Goal: Check status

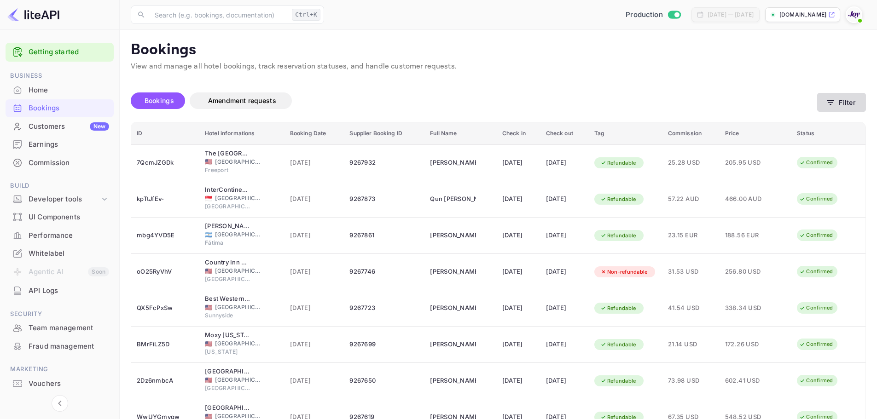
click at [854, 105] on button "Filter" at bounding box center [841, 102] width 49 height 19
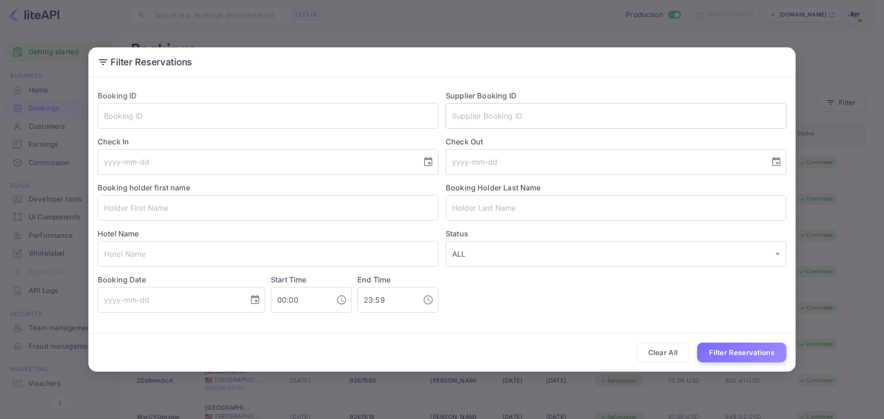
click at [550, 116] on input "text" at bounding box center [615, 116] width 341 height 26
paste input "97473501"
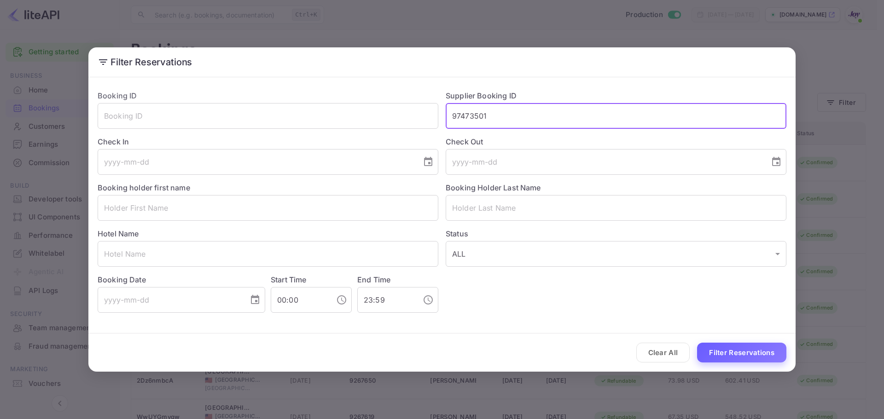
type input "97473501"
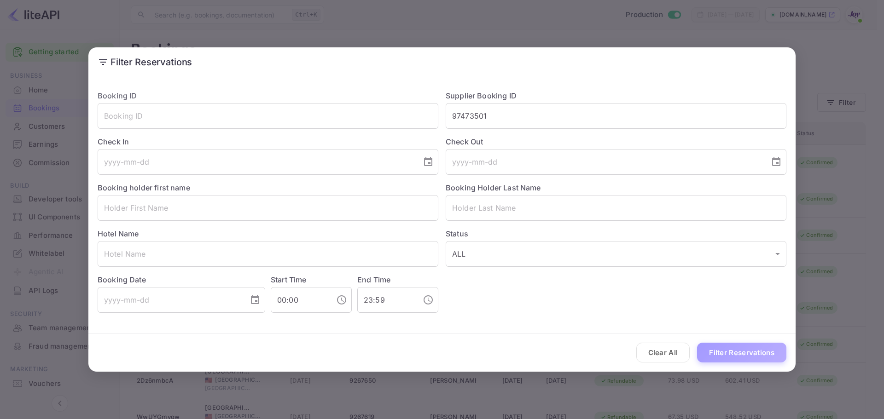
drag, startPoint x: 756, startPoint y: 353, endPoint x: 491, endPoint y: 226, distance: 293.7
click at [755, 353] on button "Filter Reservations" at bounding box center [741, 353] width 89 height 20
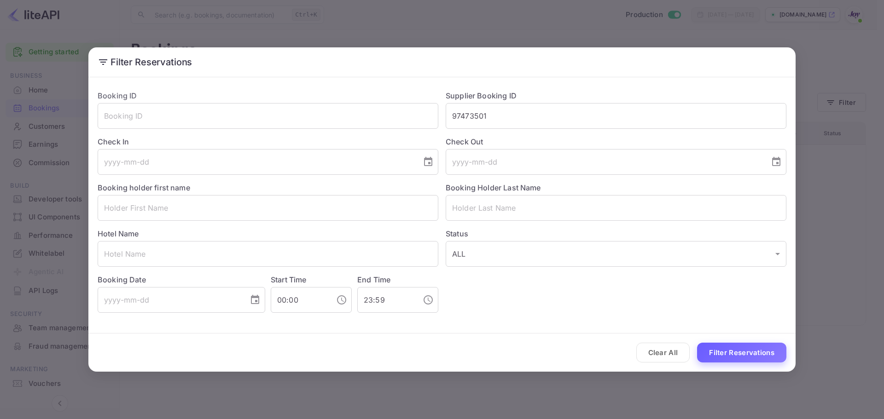
click at [715, 356] on button "Filter Reservations" at bounding box center [741, 353] width 89 height 20
drag, startPoint x: 508, startPoint y: 113, endPoint x: 357, endPoint y: 114, distance: 150.9
click at [357, 114] on div "Booking ID ​ Supplier Booking ID 97473501 ​ Check In ​ Check Out ​ Booking hold…" at bounding box center [438, 198] width 696 height 230
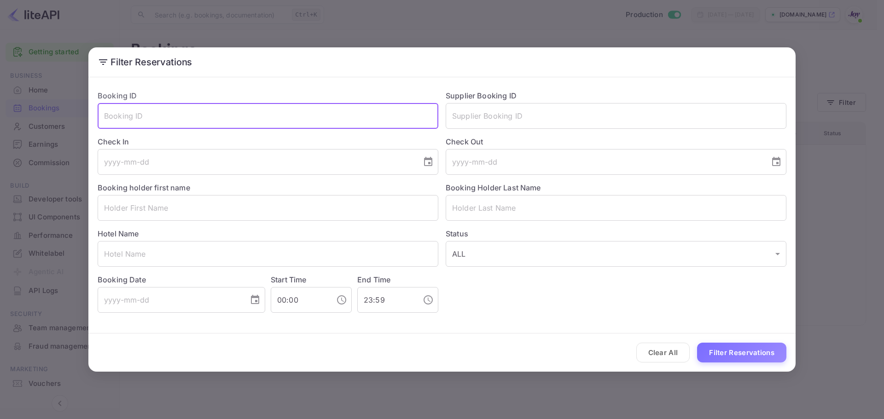
click at [330, 120] on input "text" at bounding box center [268, 116] width 341 height 26
paste input "97473501"
type input "97473501"
click at [726, 358] on button "Filter Reservations" at bounding box center [741, 353] width 89 height 20
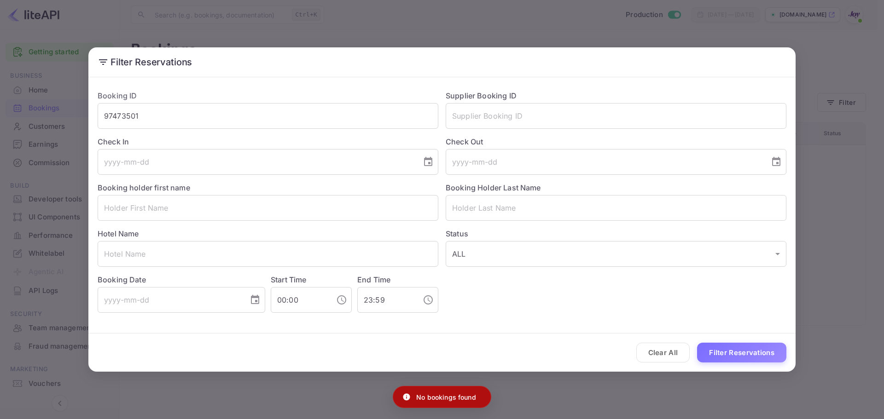
click at [827, 55] on div "Filter Reservations Booking ID 97473501 ​ Supplier Booking ID ​ Check In ​ Chec…" at bounding box center [442, 209] width 884 height 419
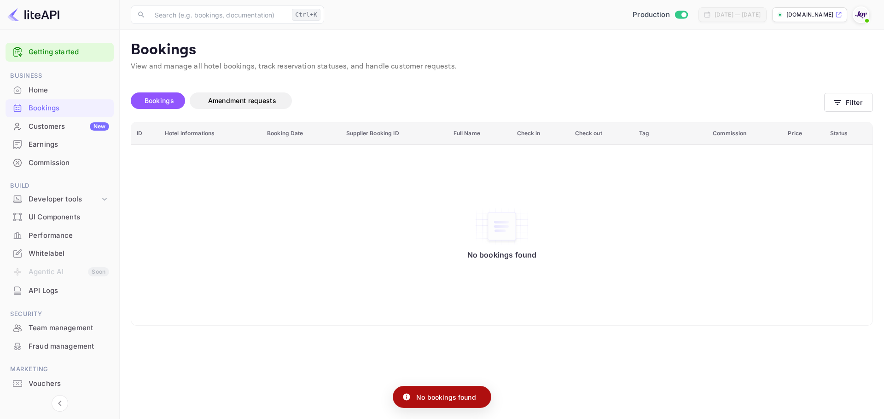
click at [52, 108] on div "Bookings" at bounding box center [69, 108] width 81 height 11
